Goal: Transaction & Acquisition: Book appointment/travel/reservation

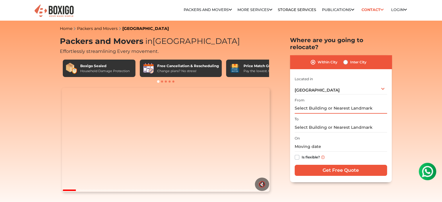
click at [327, 103] on input "text" at bounding box center [341, 108] width 92 height 10
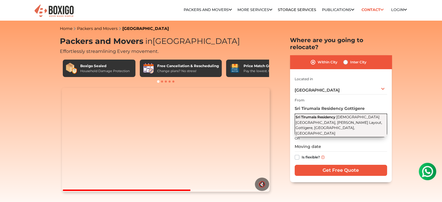
click at [356, 115] on span "[DEMOGRAPHIC_DATA][GEOGRAPHIC_DATA], [PERSON_NAME] Layout, Gottigere, [GEOGRAPH…" at bounding box center [339, 125] width 87 height 21
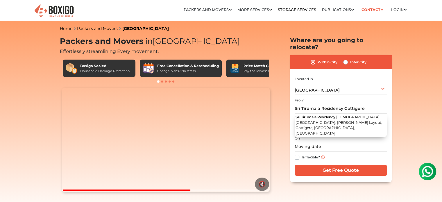
type input "Sri Tirumala Residency, [GEOGRAPHIC_DATA], [PERSON_NAME] Layout, [DEMOGRAPHIC_D…"
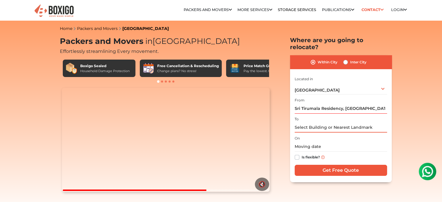
click at [334, 123] on input "text" at bounding box center [341, 127] width 92 height 10
click at [334, 122] on input "text" at bounding box center [341, 127] width 92 height 10
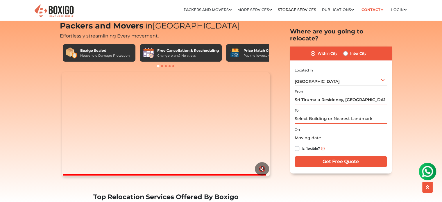
scroll to position [29, 0]
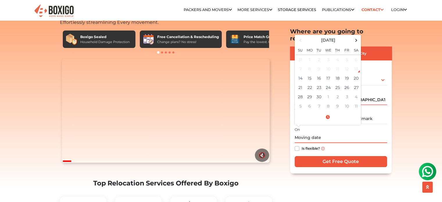
click at [324, 133] on input "text" at bounding box center [341, 138] width 92 height 10
click at [301, 74] on td "14" at bounding box center [300, 78] width 9 height 9
type input "[DATE] 6:39 PM"
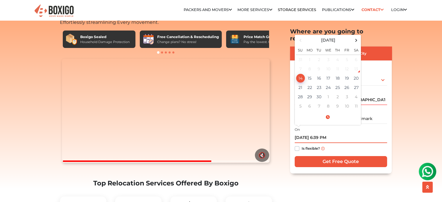
click at [358, 133] on input "[DATE] 6:39 PM" at bounding box center [341, 138] width 92 height 10
click at [353, 143] on div "Is flexible?" at bounding box center [341, 148] width 92 height 11
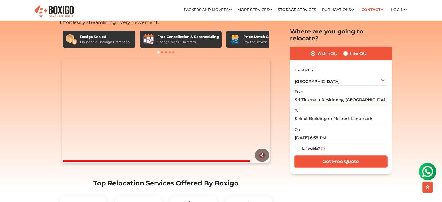
click at [344, 156] on input "Get Free Quote" at bounding box center [341, 161] width 92 height 11
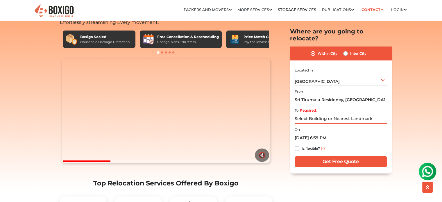
click at [308, 114] on input "Required." at bounding box center [341, 119] width 92 height 10
type input "."
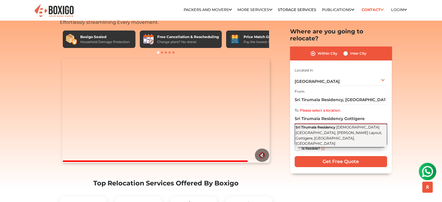
click at [365, 127] on span "[DEMOGRAPHIC_DATA][GEOGRAPHIC_DATA], [PERSON_NAME] Layout, Gottigere, [GEOGRAPH…" at bounding box center [339, 135] width 87 height 21
type input "Sri Tirumala Residency, [GEOGRAPHIC_DATA], [PERSON_NAME] Layout, [DEMOGRAPHIC_D…"
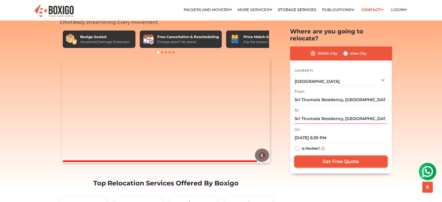
click at [338, 156] on input "Get Free Quote" at bounding box center [341, 161] width 92 height 11
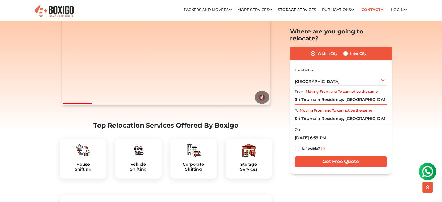
scroll to position [0, 0]
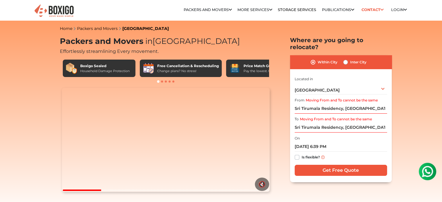
drag, startPoint x: 426, startPoint y: 167, endPoint x: 498, endPoint y: 170, distance: 71.6
click at [426, 167] on img at bounding box center [428, 172] width 12 height 12
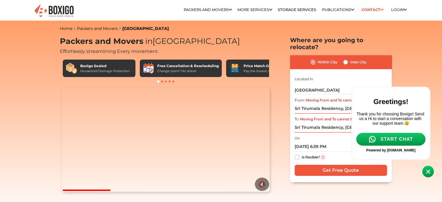
click at [387, 142] on span "START CHAT" at bounding box center [397, 139] width 33 height 5
